Goal: Task Accomplishment & Management: Manage account settings

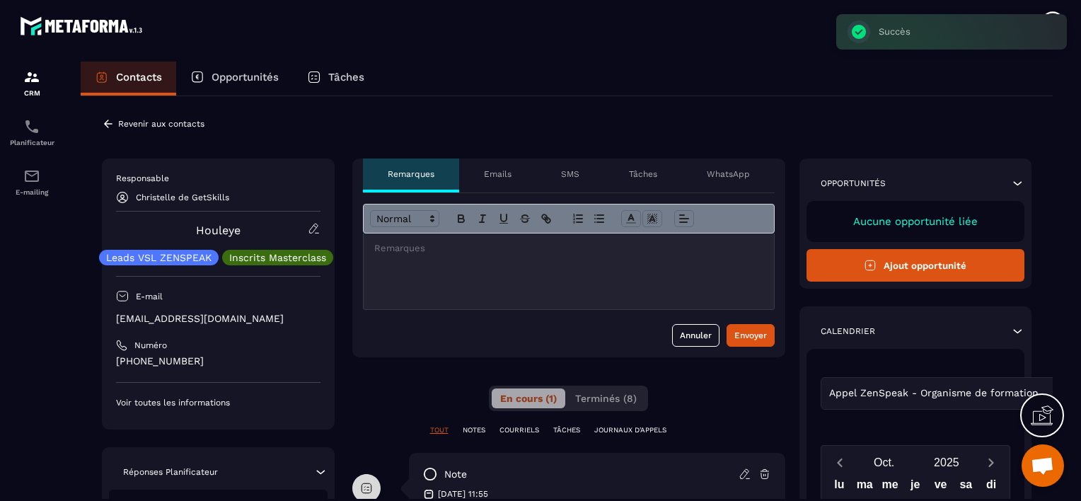
click at [119, 122] on p "Revenir aux contacts" at bounding box center [161, 124] width 86 height 10
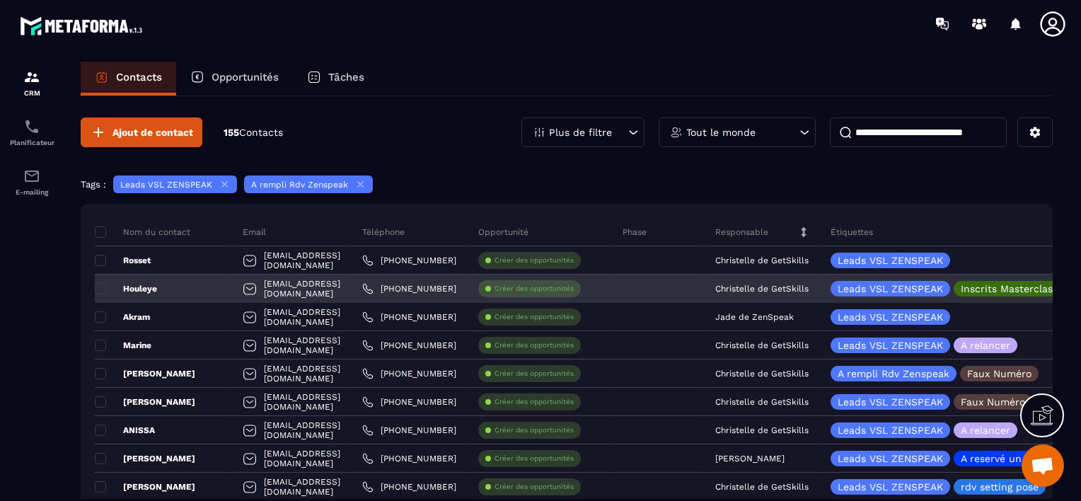
click at [1023, 289] on div "Leads VSL ZENSPEAK Inscrits Masterclass" at bounding box center [949, 289] width 238 height 16
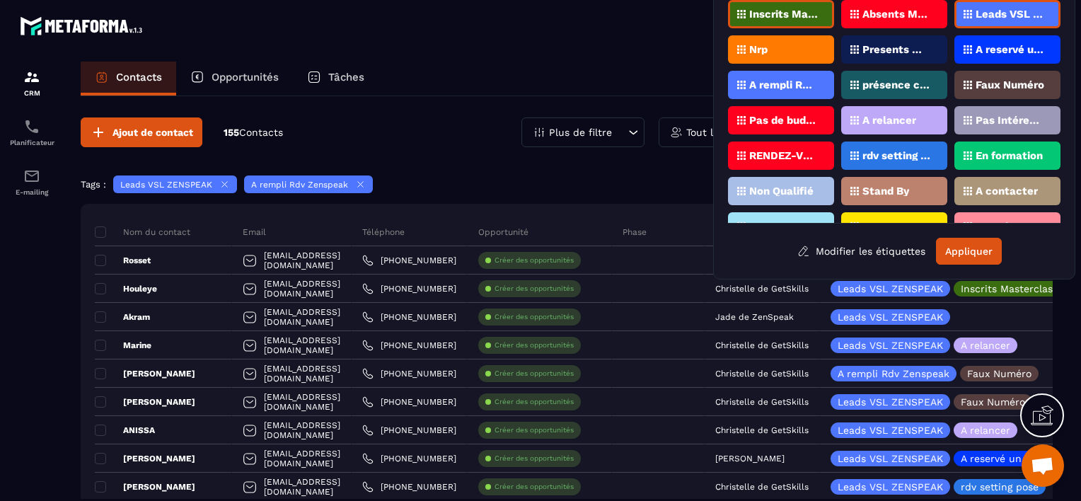
click at [799, 115] on p "Pas de budget" at bounding box center [783, 120] width 69 height 10
click at [953, 245] on button "Appliquer" at bounding box center [969, 251] width 66 height 27
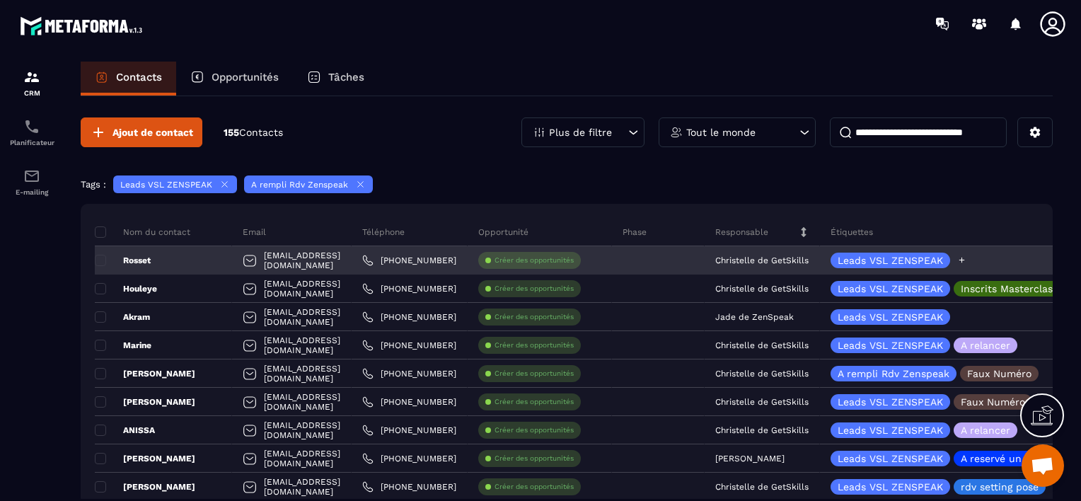
click at [966, 256] on icon at bounding box center [961, 259] width 9 height 9
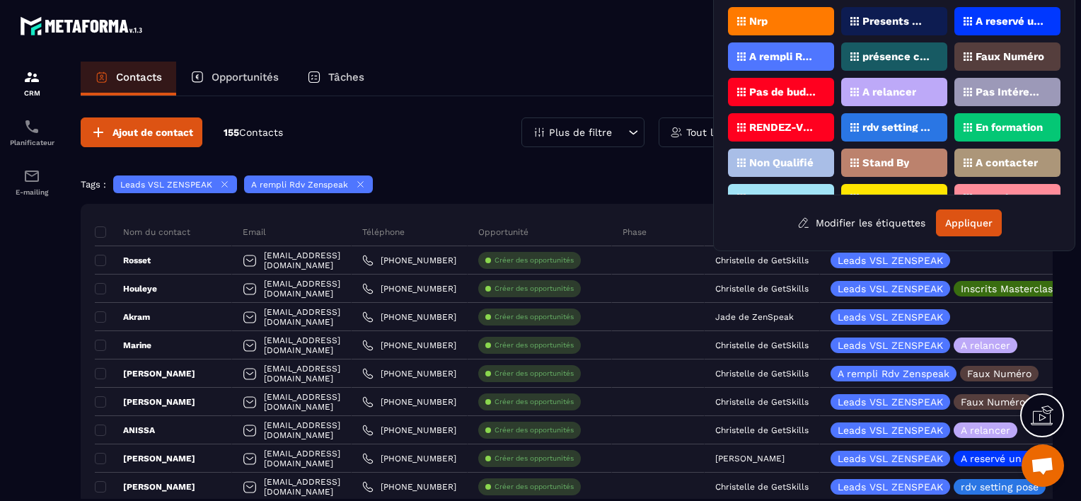
click at [1009, 87] on p "Pas Intéressé" at bounding box center [1009, 92] width 69 height 10
click at [952, 219] on button "Appliquer" at bounding box center [969, 222] width 66 height 27
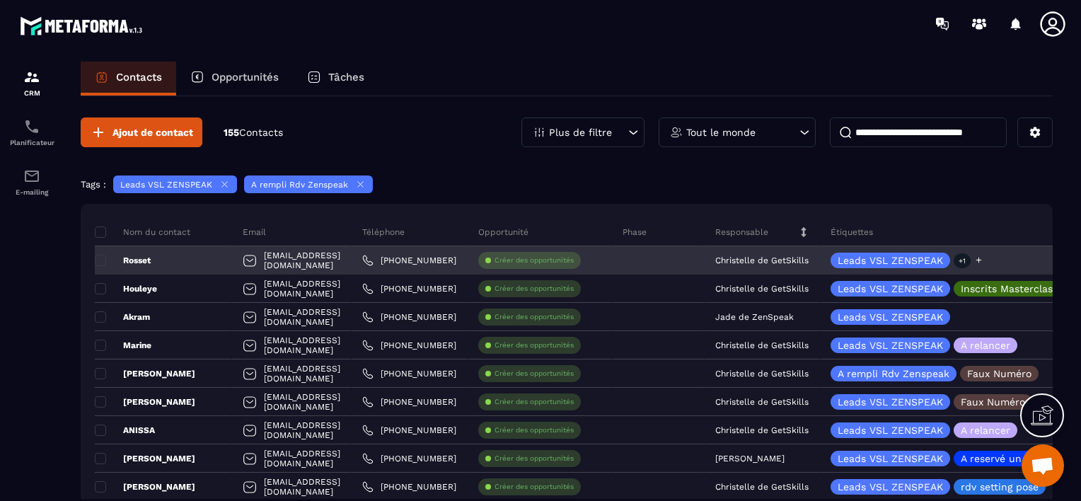
click at [971, 260] on p "+1" at bounding box center [962, 260] width 17 height 15
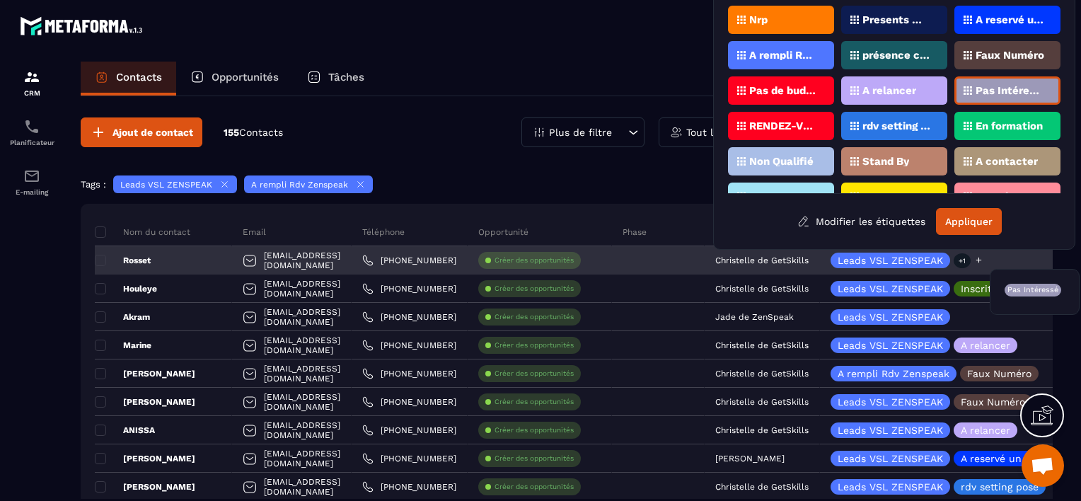
click at [971, 259] on p "+1" at bounding box center [962, 260] width 17 height 15
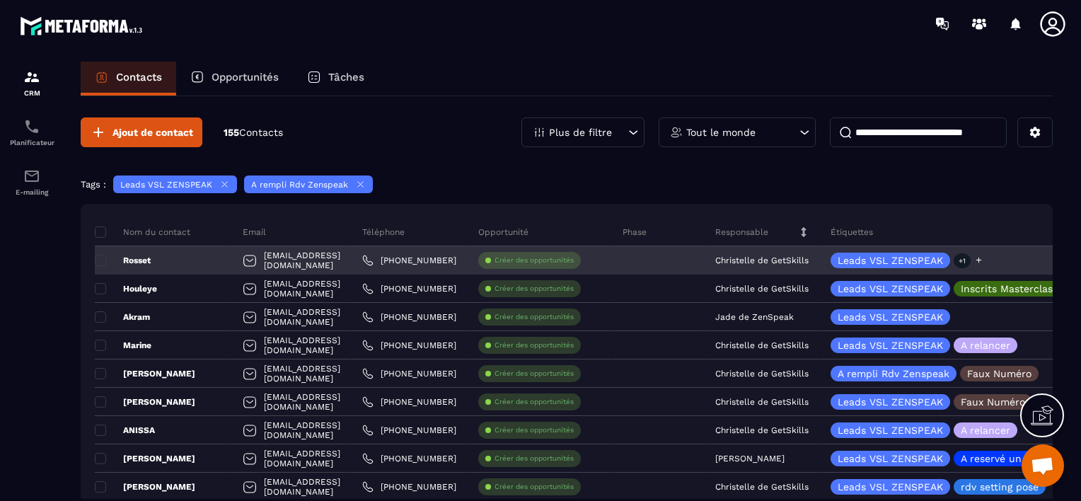
click at [971, 259] on p "+1" at bounding box center [962, 260] width 17 height 15
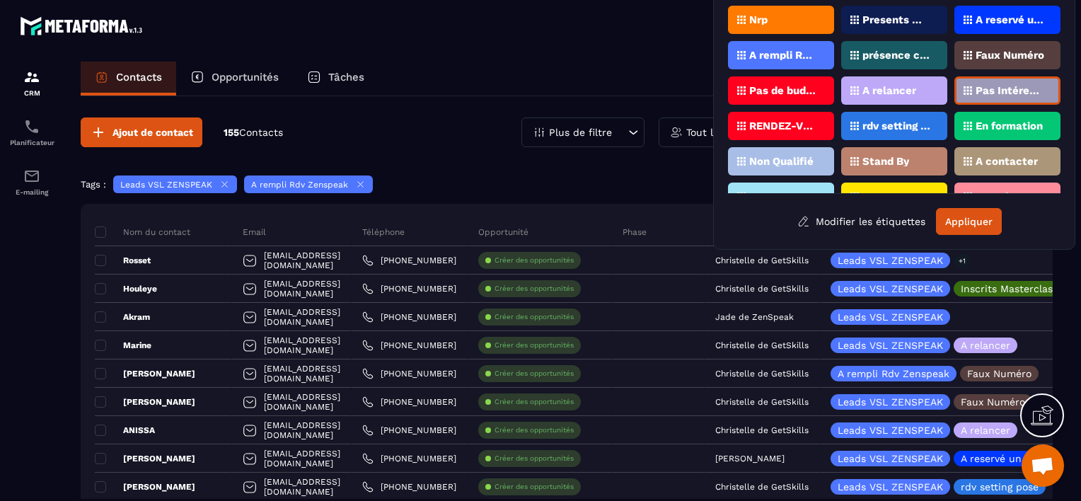
click at [465, 81] on div "Contacts Opportunités Tâches" at bounding box center [567, 79] width 972 height 34
